Goal: Check status: Check status

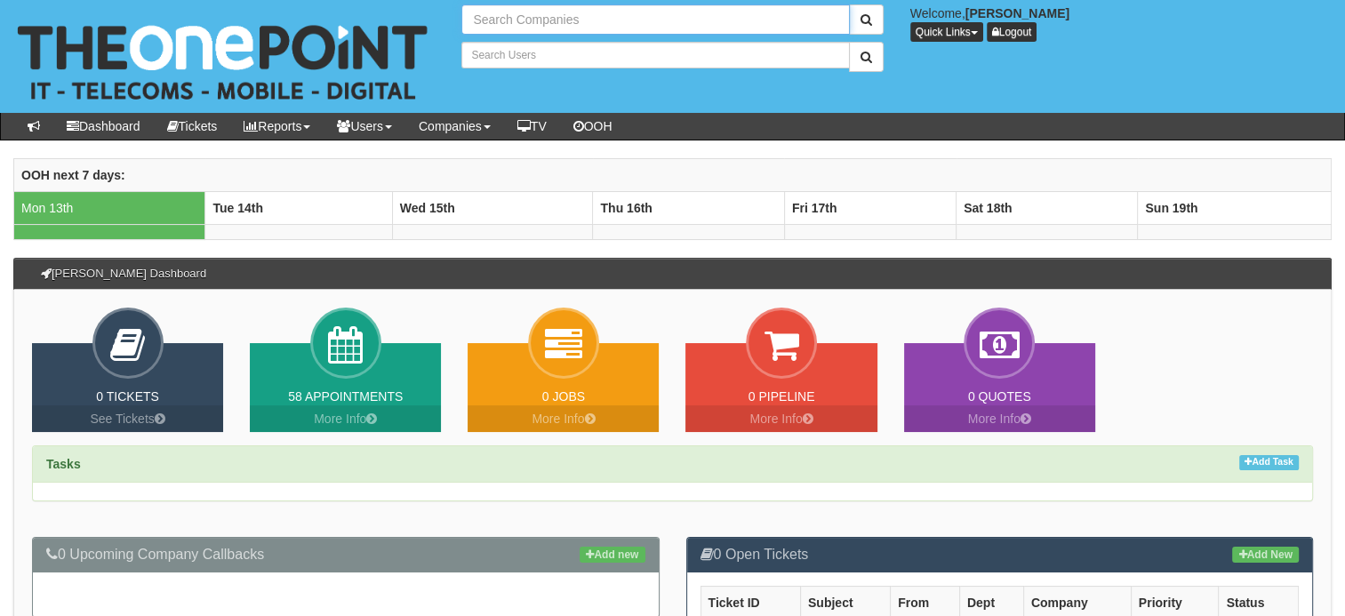
click at [551, 26] on input "text" at bounding box center [654, 19] width 387 height 30
type input "Can"
type input "Search Users"
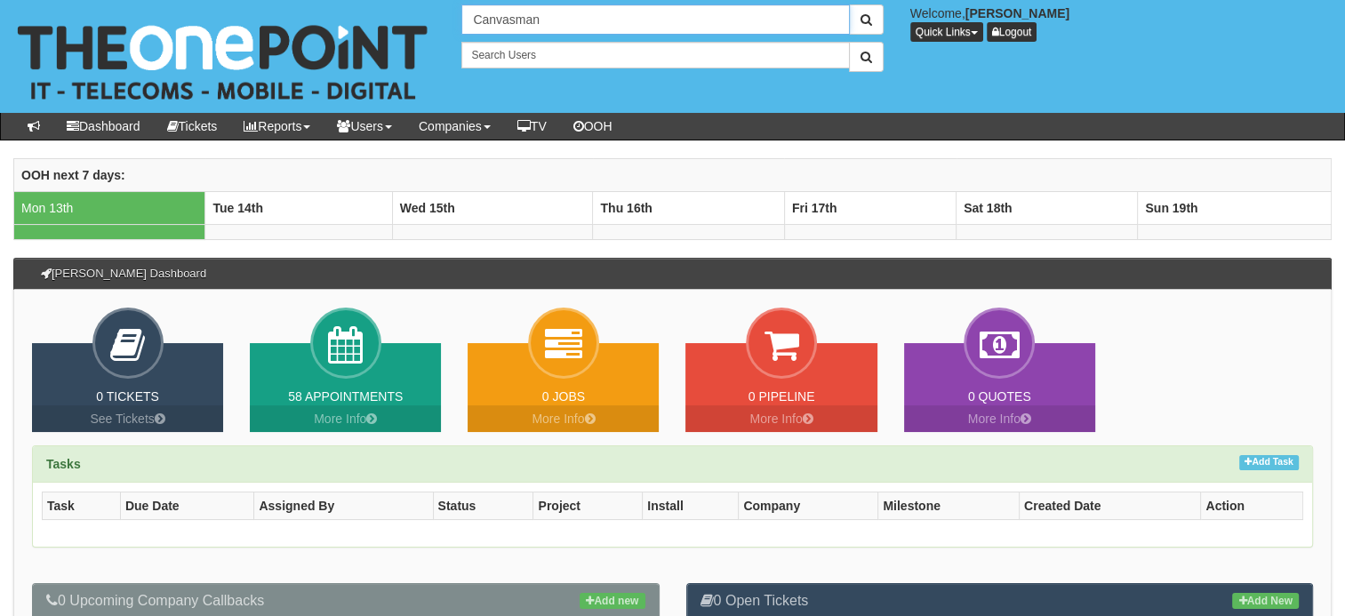
click at [849, 4] on button "submit" at bounding box center [866, 19] width 35 height 30
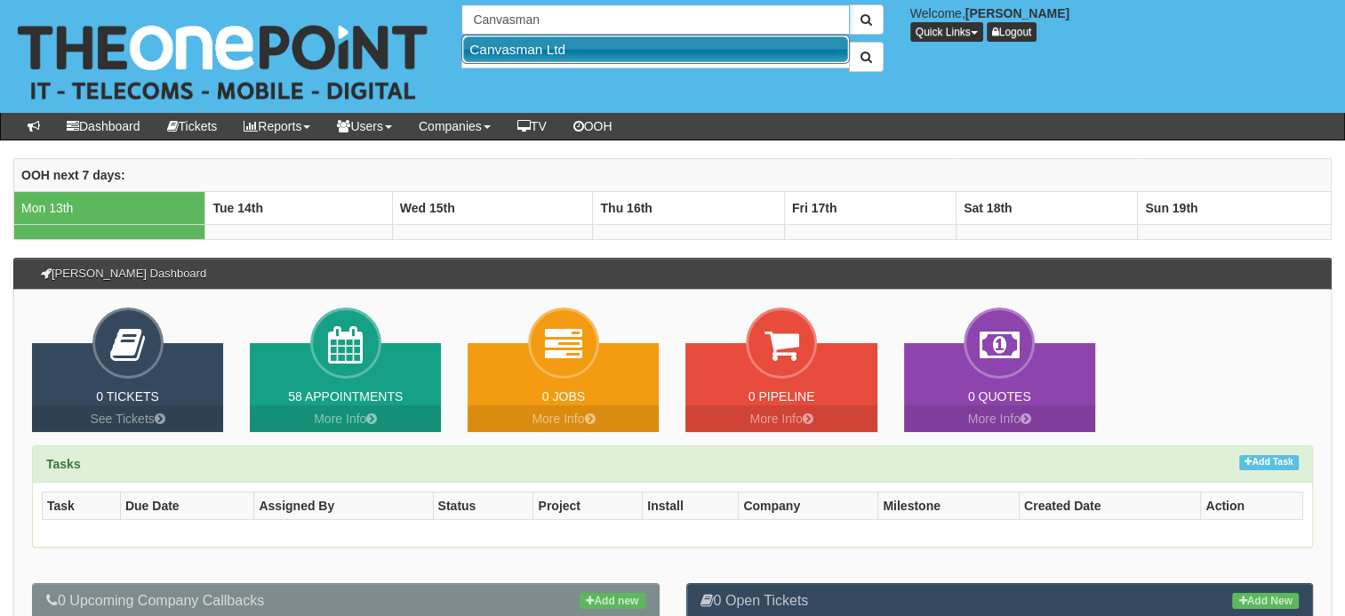
click at [557, 42] on link "Canvasman Ltd" at bounding box center [655, 49] width 385 height 26
type input "Canvasman Ltd"
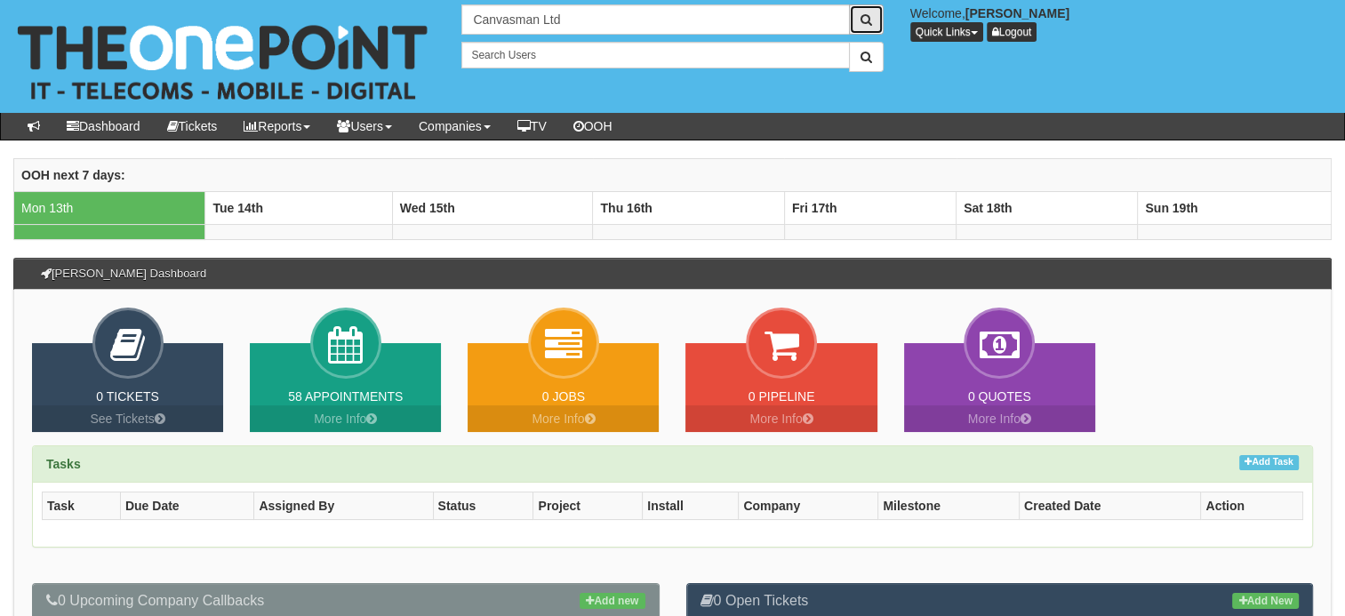
click at [881, 14] on button "submit" at bounding box center [866, 19] width 35 height 30
click at [858, 20] on button "submit" at bounding box center [866, 19] width 35 height 30
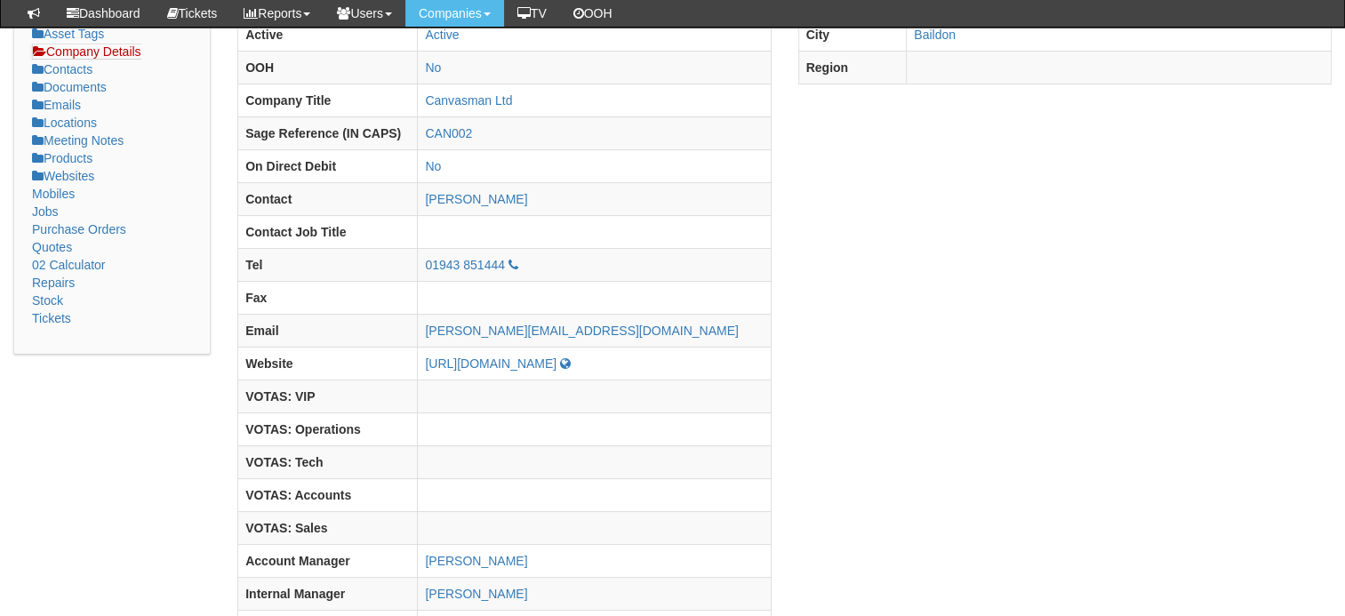
scroll to position [277, 0]
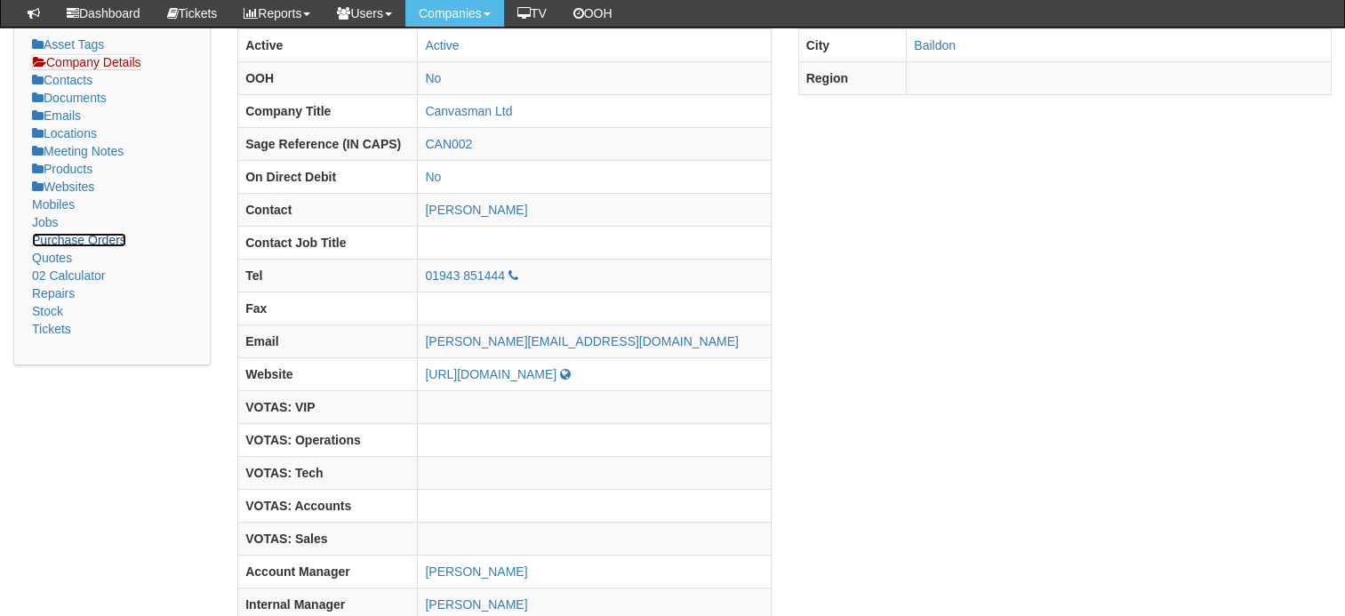
click at [96, 233] on link "Purchase Orders" at bounding box center [79, 240] width 94 height 14
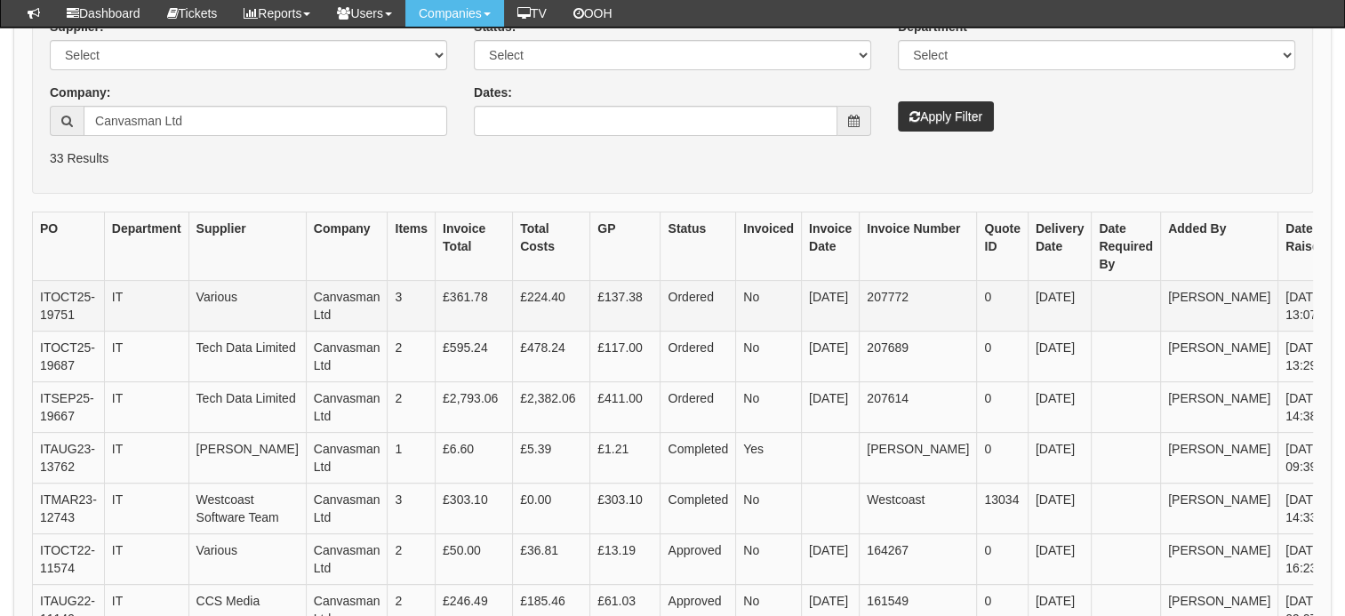
scroll to position [313, 0]
click at [1341, 302] on link "View" at bounding box center [1363, 301] width 44 height 20
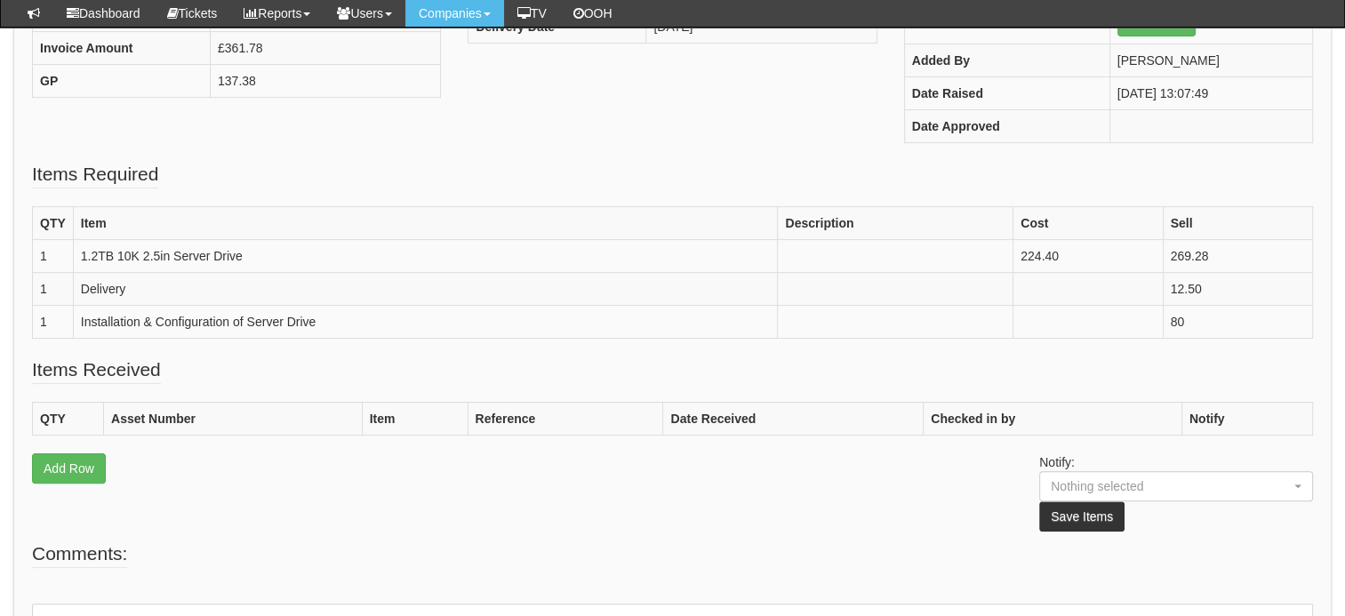
scroll to position [371, 0]
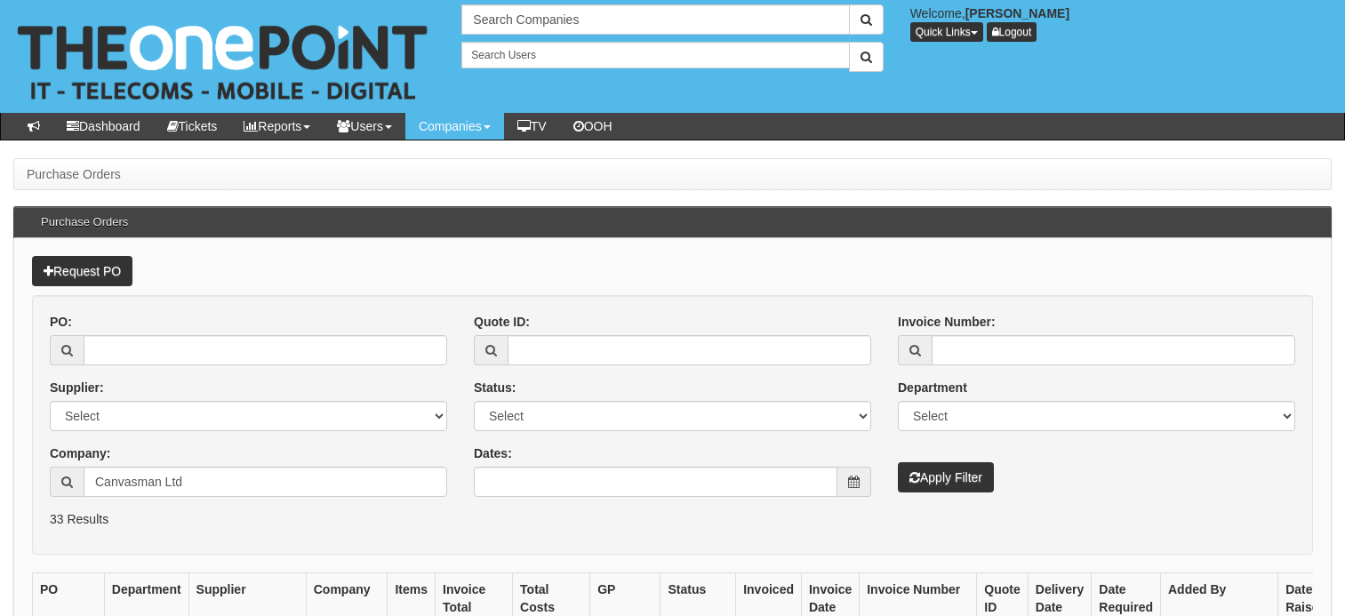
scroll to position [358, 0]
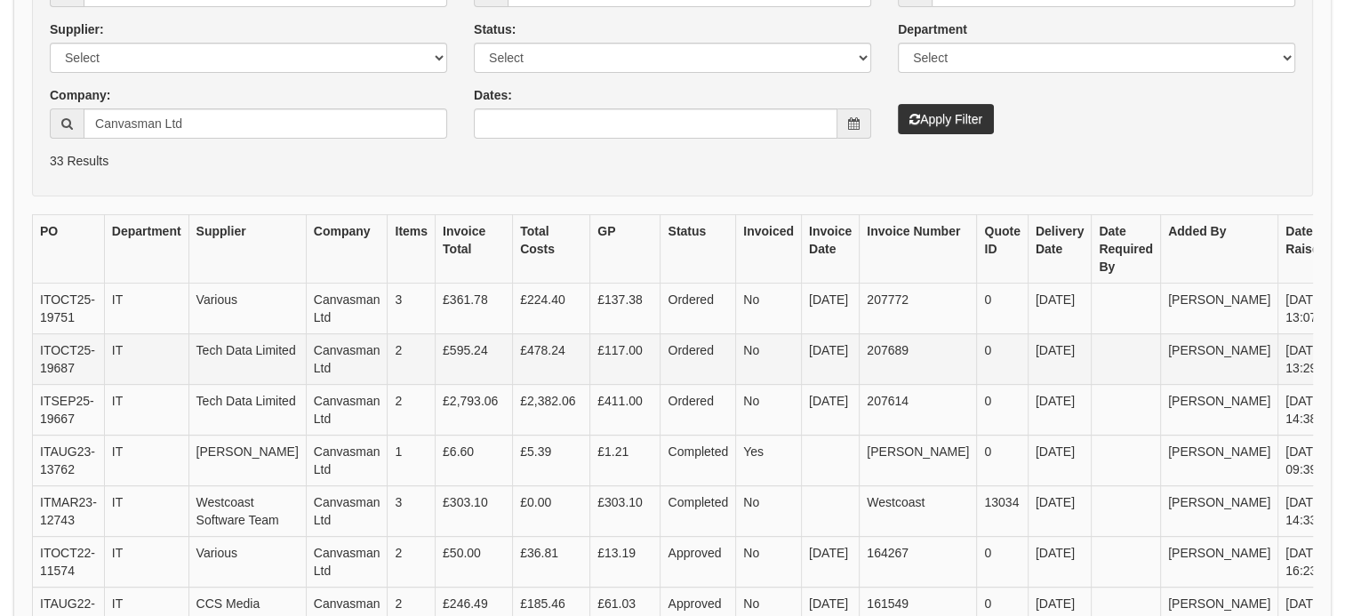
click at [1341, 362] on link "View" at bounding box center [1363, 352] width 44 height 20
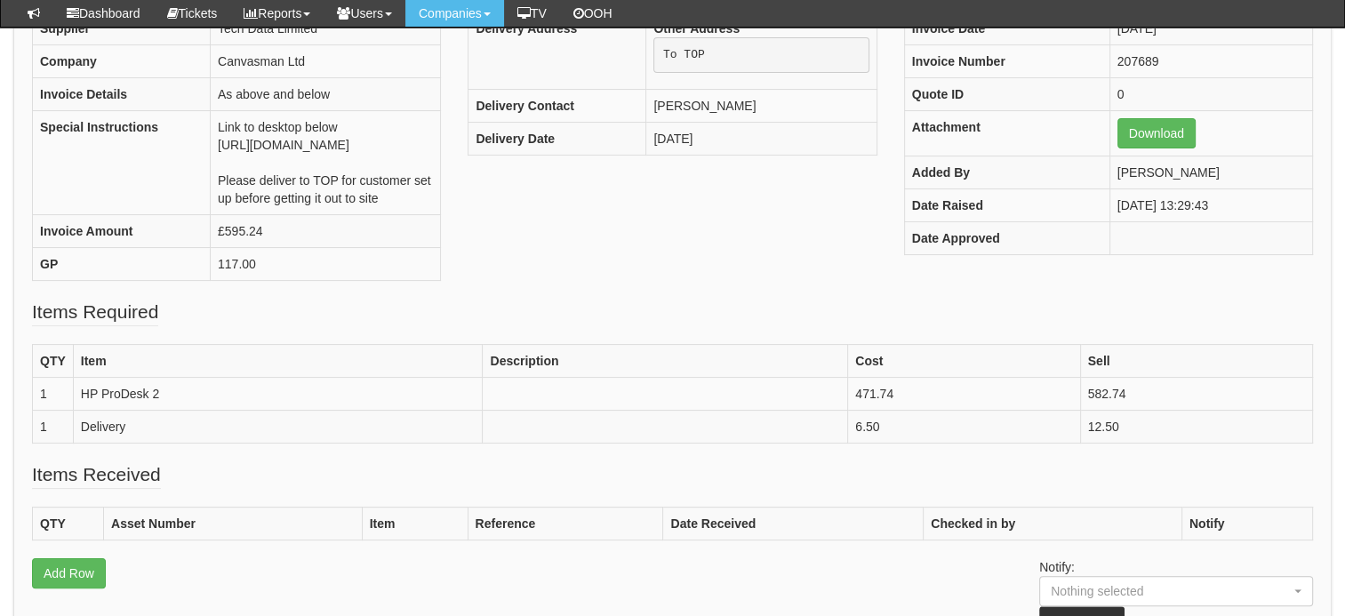
scroll to position [255, 0]
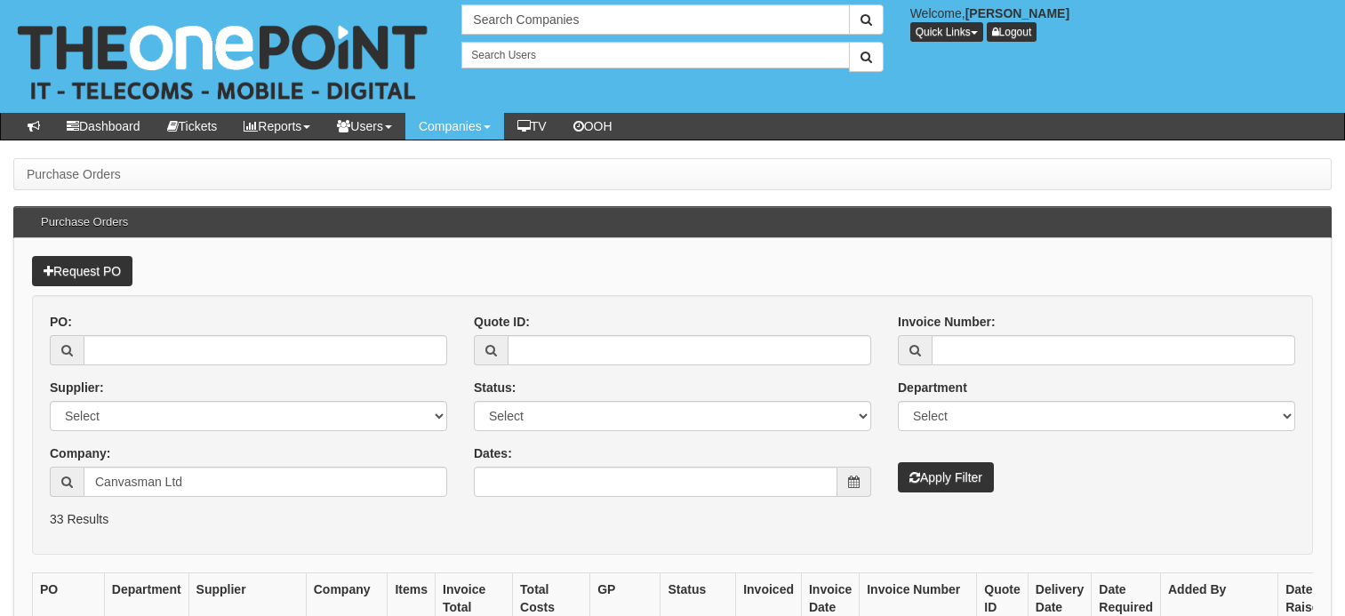
scroll to position [358, 0]
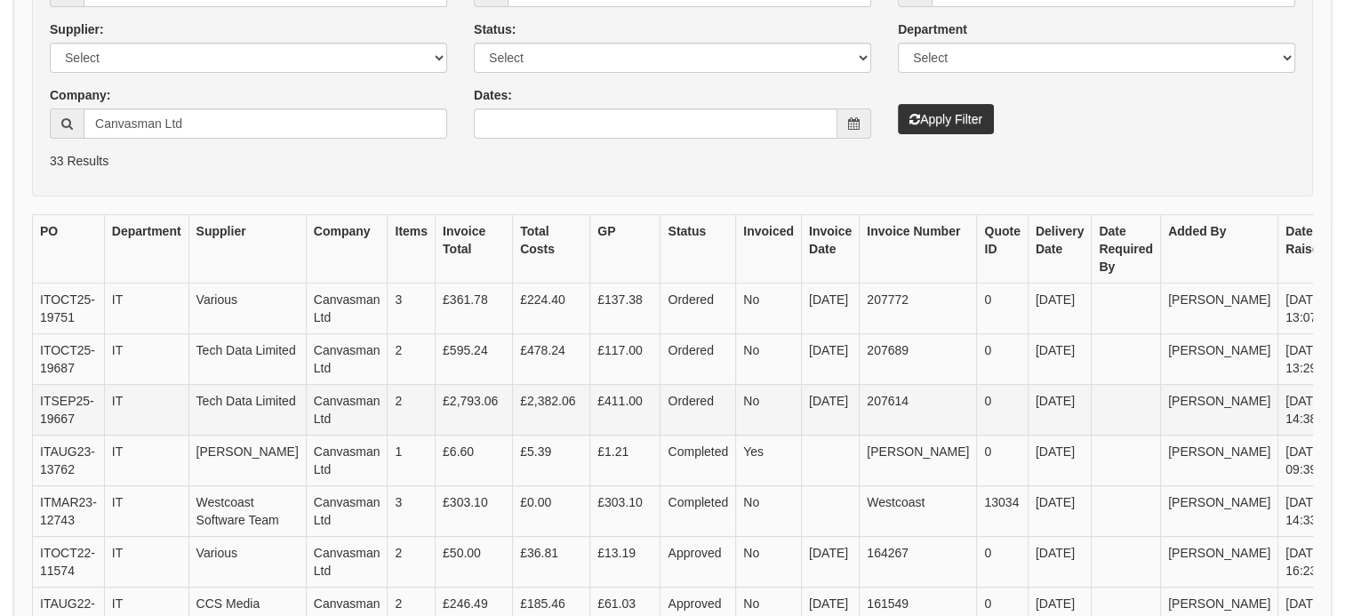
click at [1341, 412] on link "View" at bounding box center [1363, 403] width 44 height 20
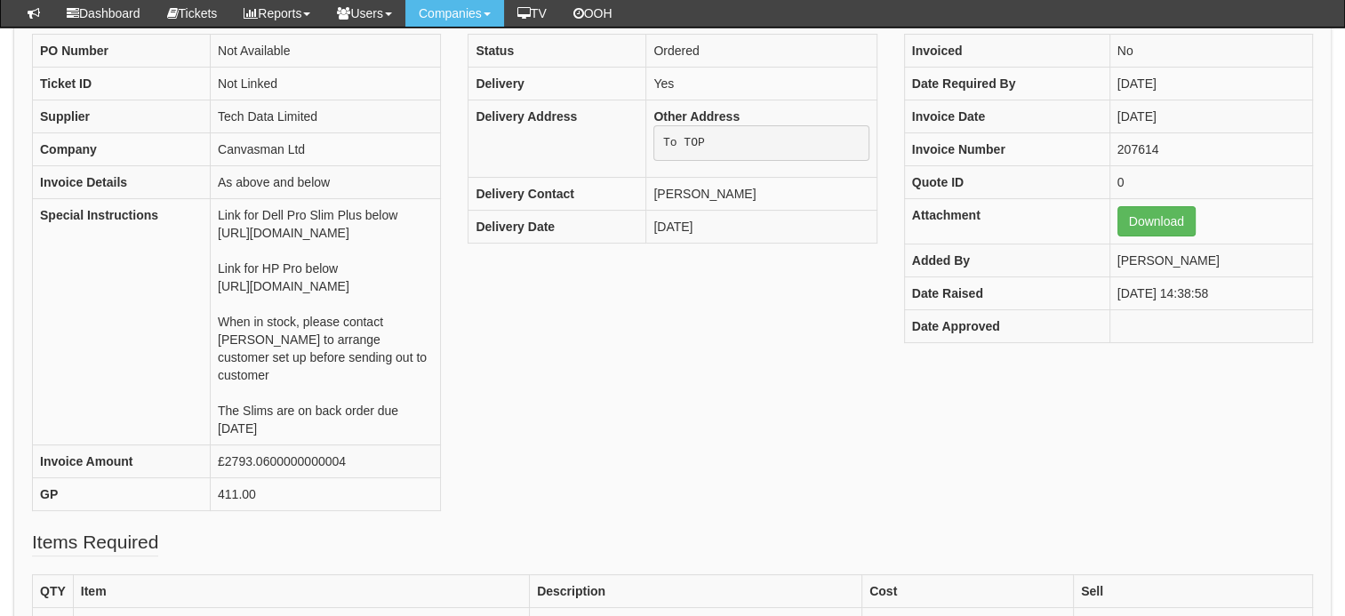
scroll to position [178, 0]
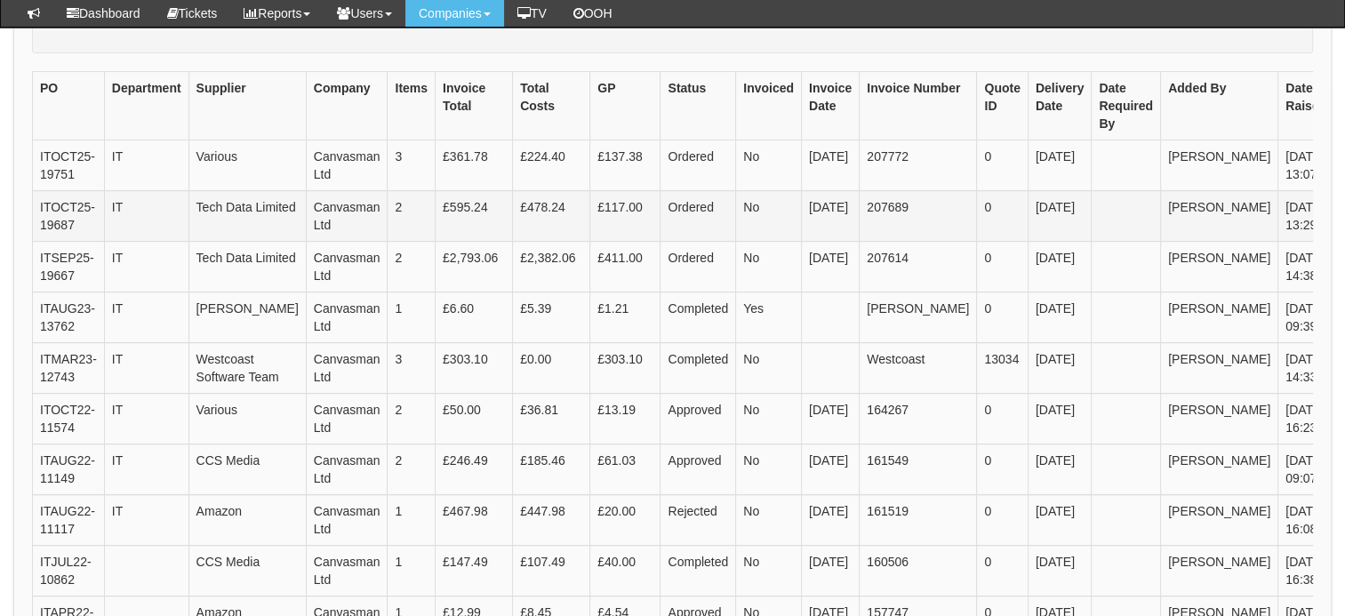
scroll to position [476, 0]
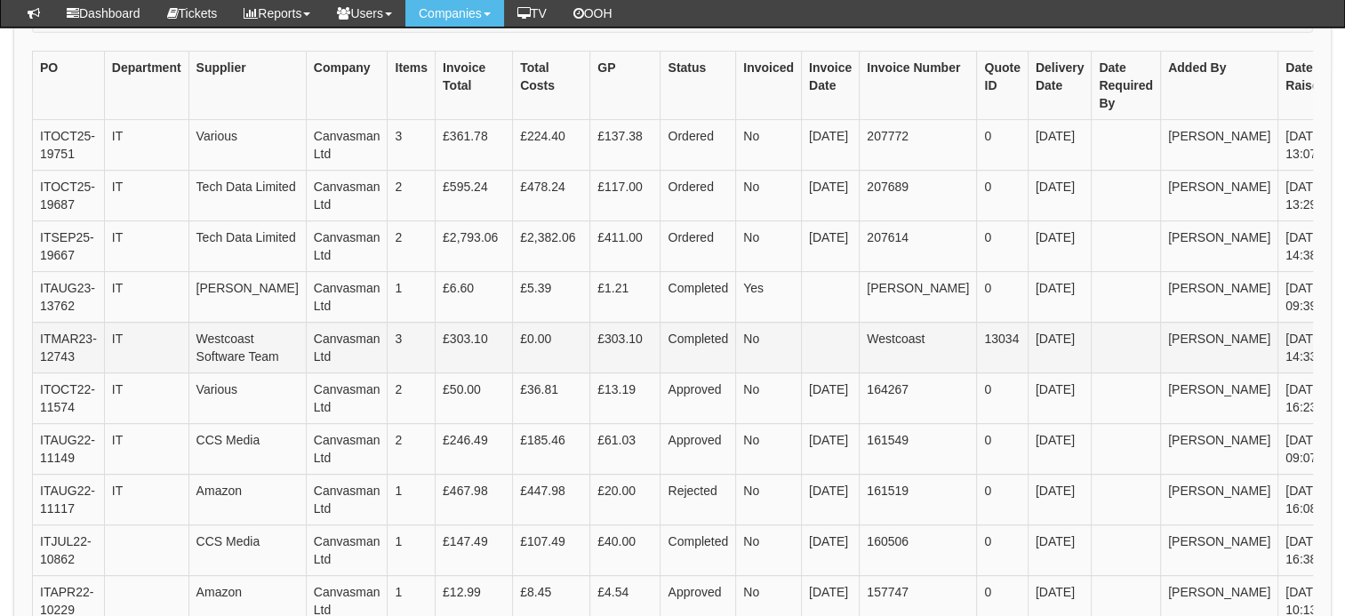
click at [1341, 350] on link "View" at bounding box center [1363, 341] width 44 height 20
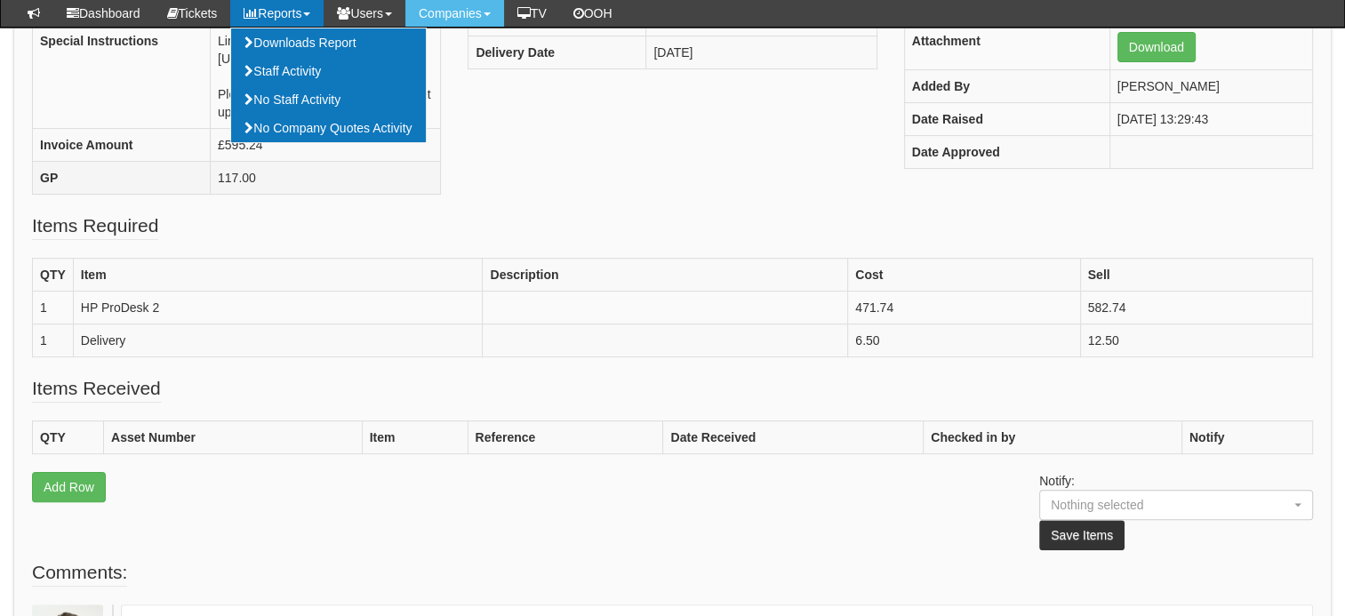
scroll to position [355, 0]
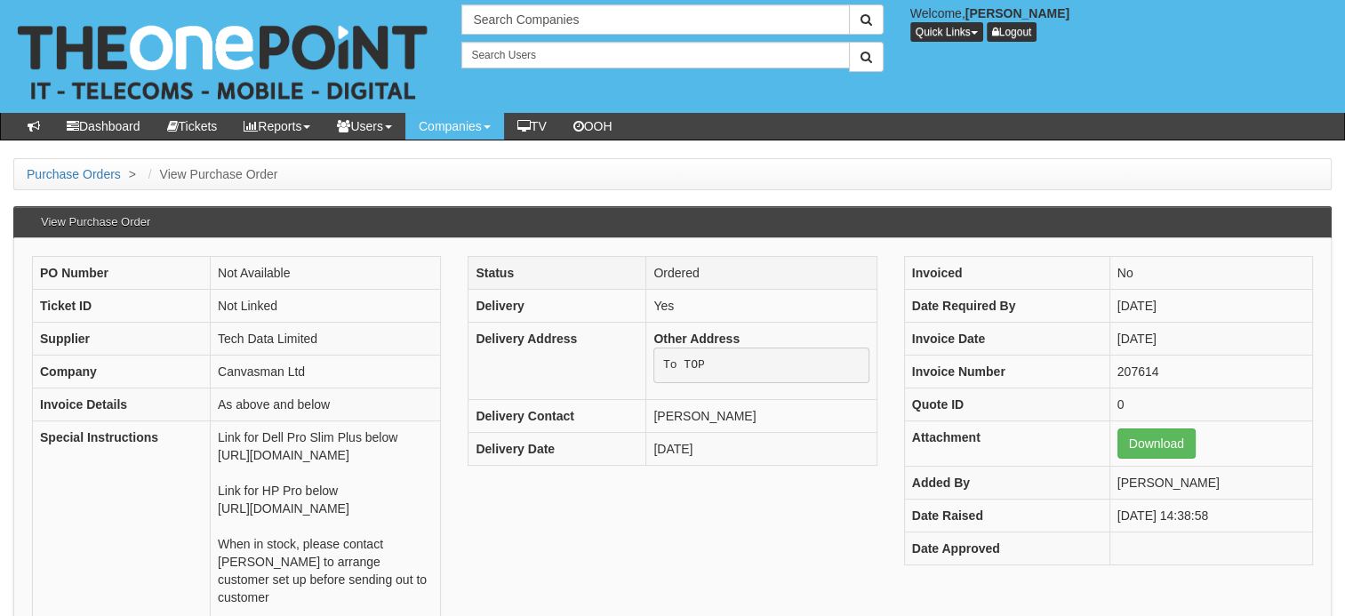
scroll to position [414, 0]
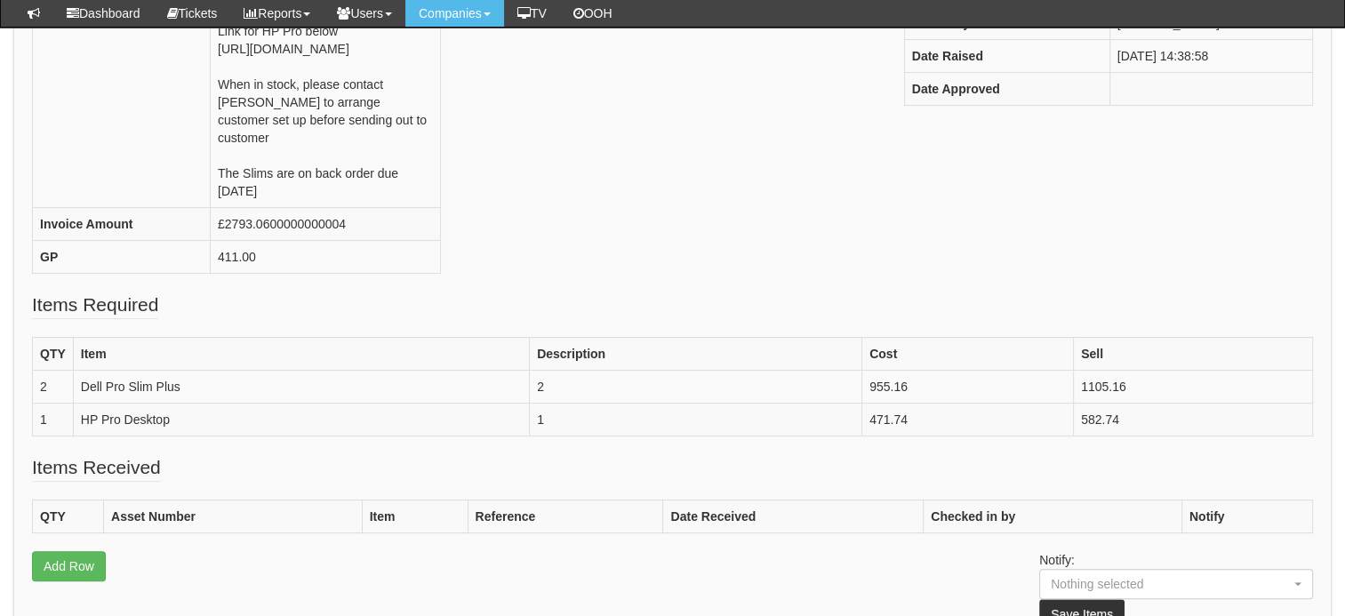
click at [1218, 161] on div "PO Number Not Available Ticket ID Not Linked Supplier Tech Data Limited Company…" at bounding box center [672, 43] width 1307 height 495
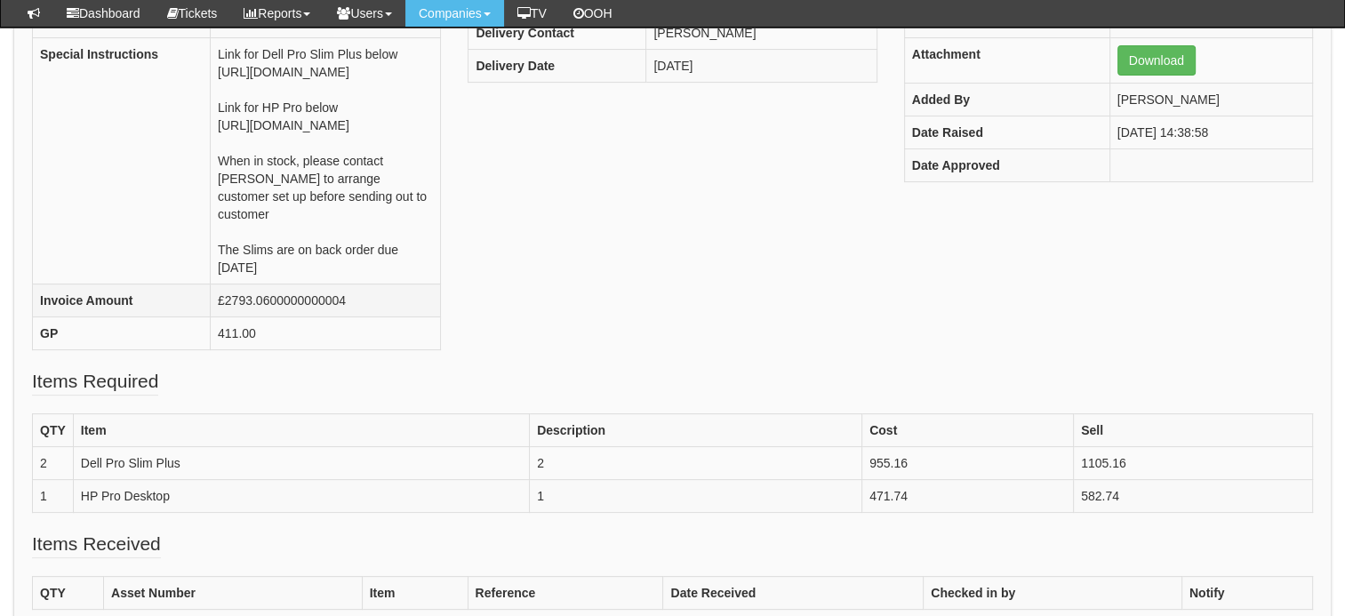
scroll to position [236, 0]
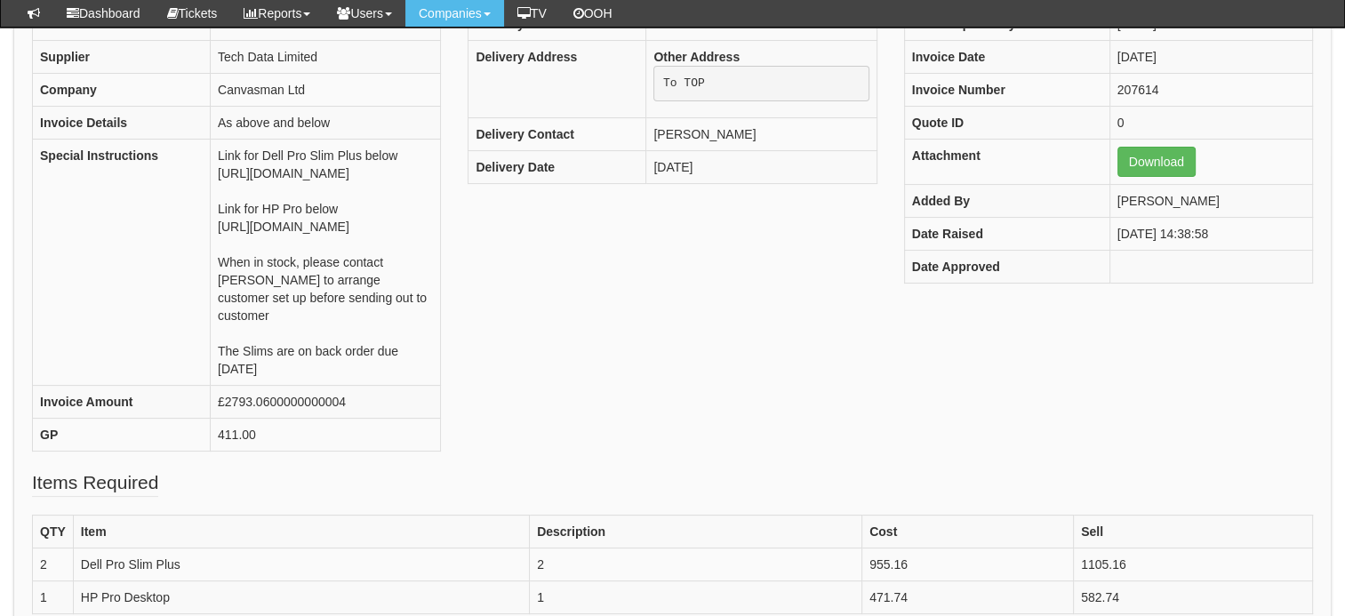
drag, startPoint x: 590, startPoint y: 466, endPoint x: 540, endPoint y: 387, distance: 92.7
click at [540, 387] on div "PO Number Not Available Ticket ID Not Linked Supplier Tech Data Limited Company…" at bounding box center [672, 221] width 1307 height 495
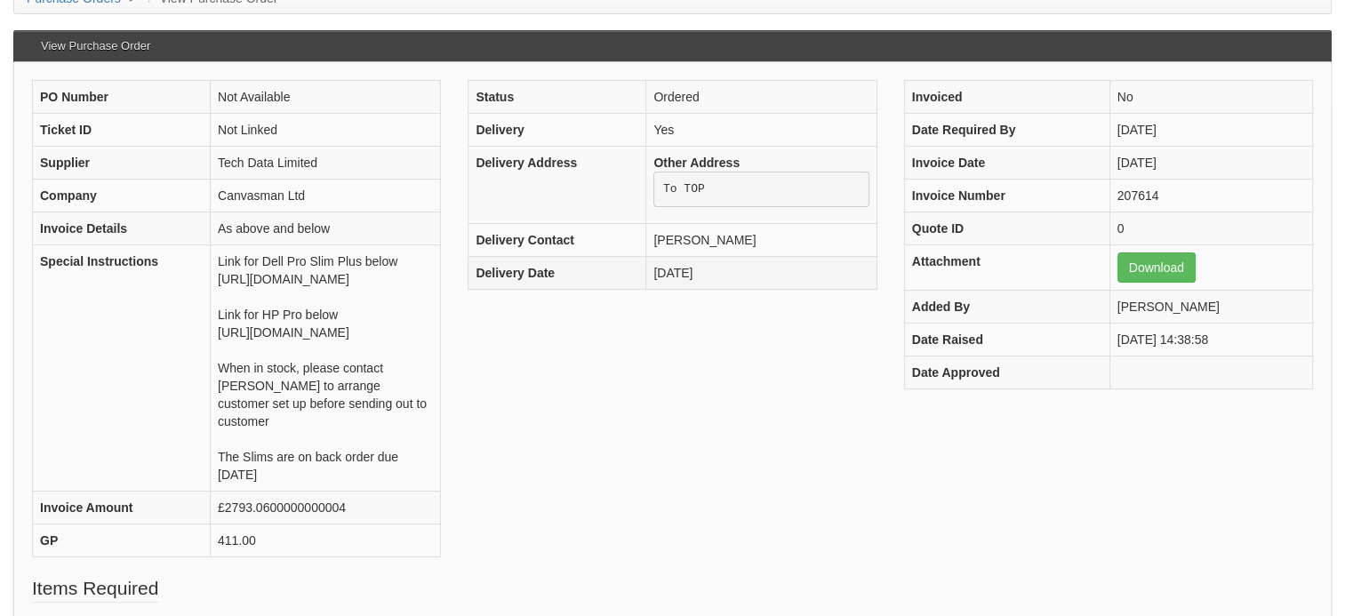
scroll to position [0, 0]
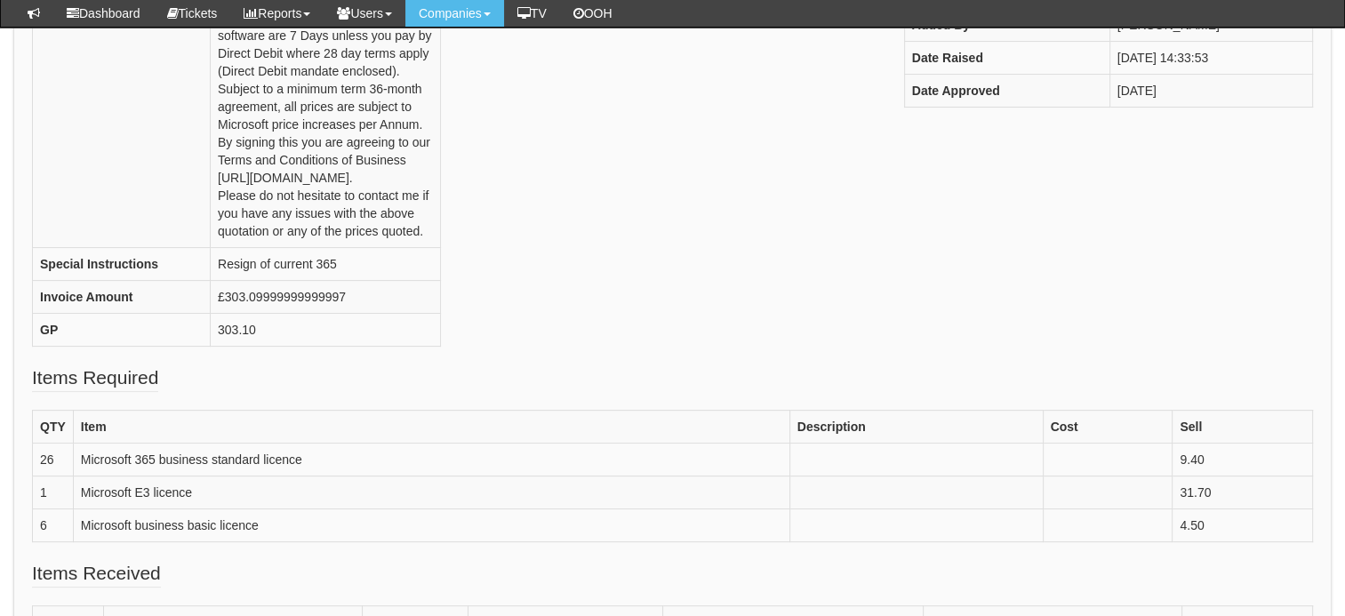
scroll to position [474, 0]
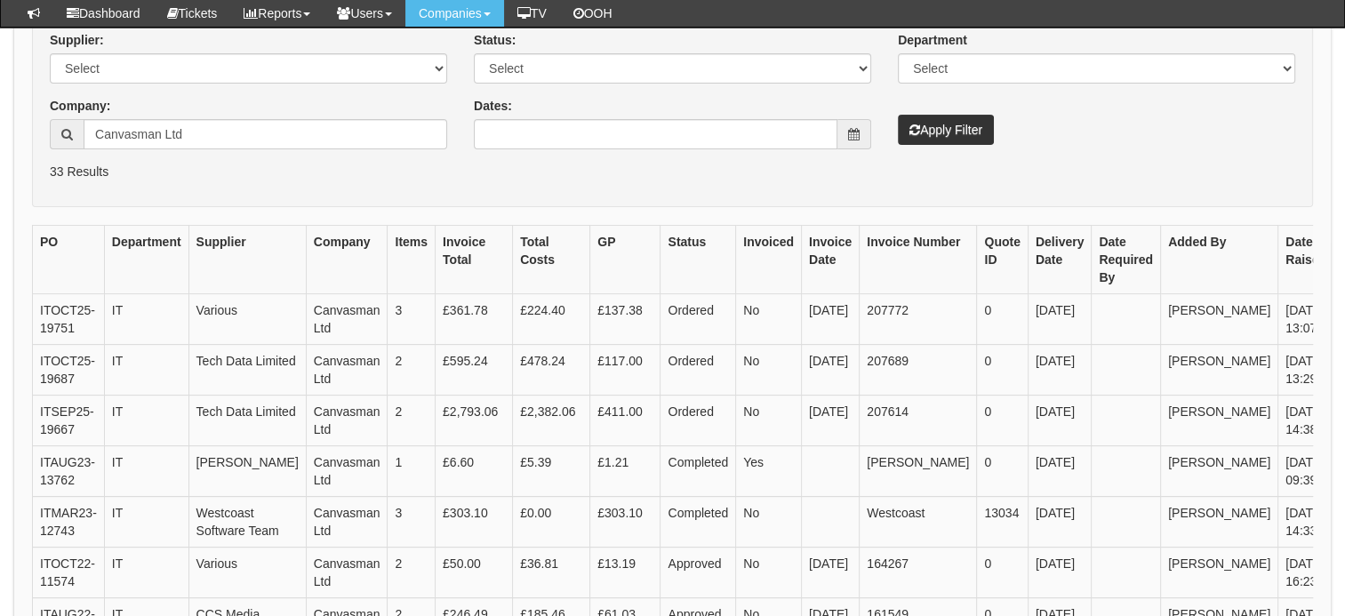
scroll to position [284, 0]
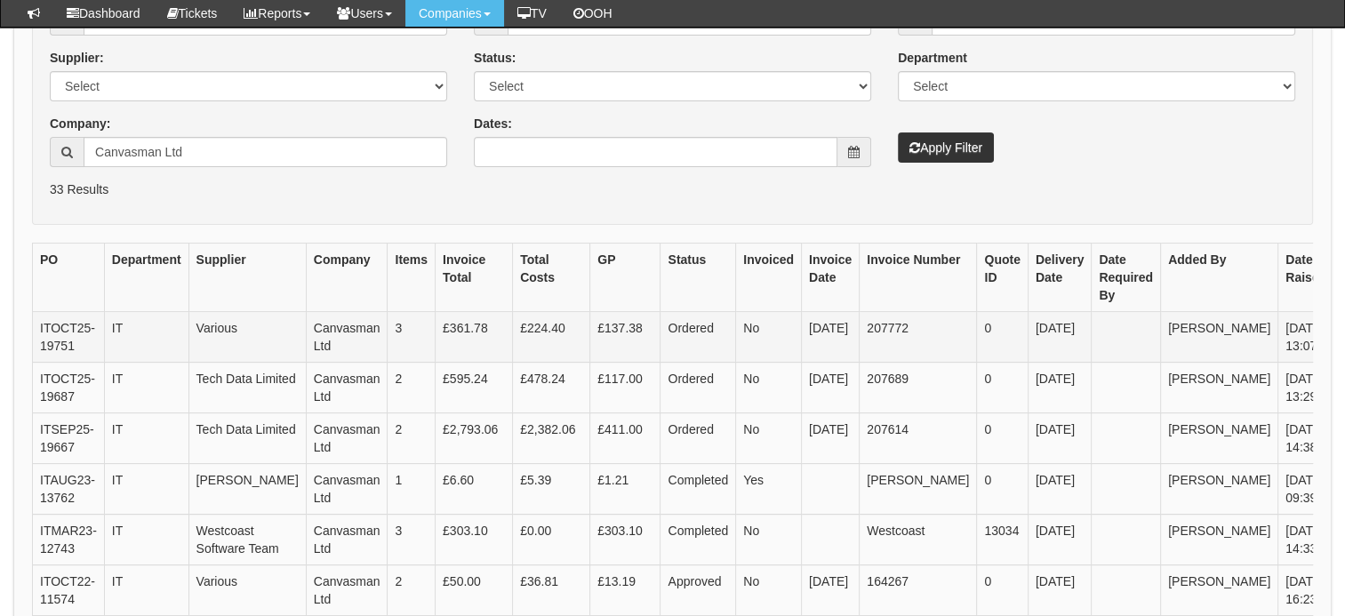
click at [1341, 320] on link "View" at bounding box center [1363, 330] width 44 height 20
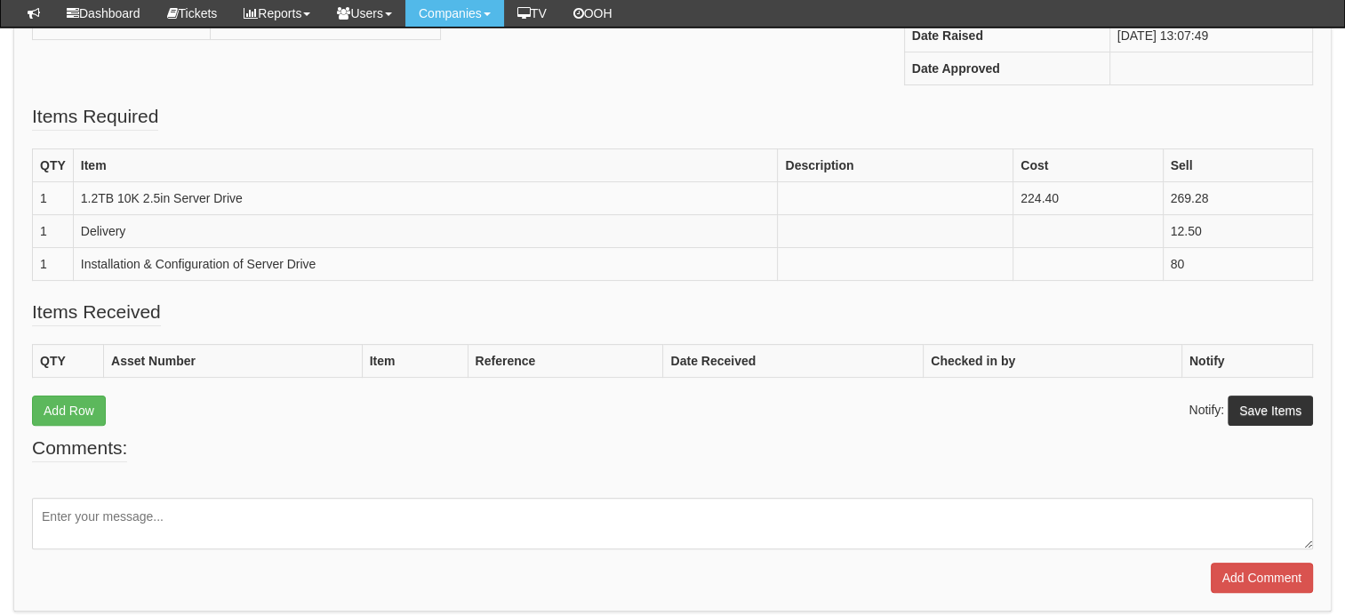
scroll to position [495, 0]
